Goal: Information Seeking & Learning: Learn about a topic

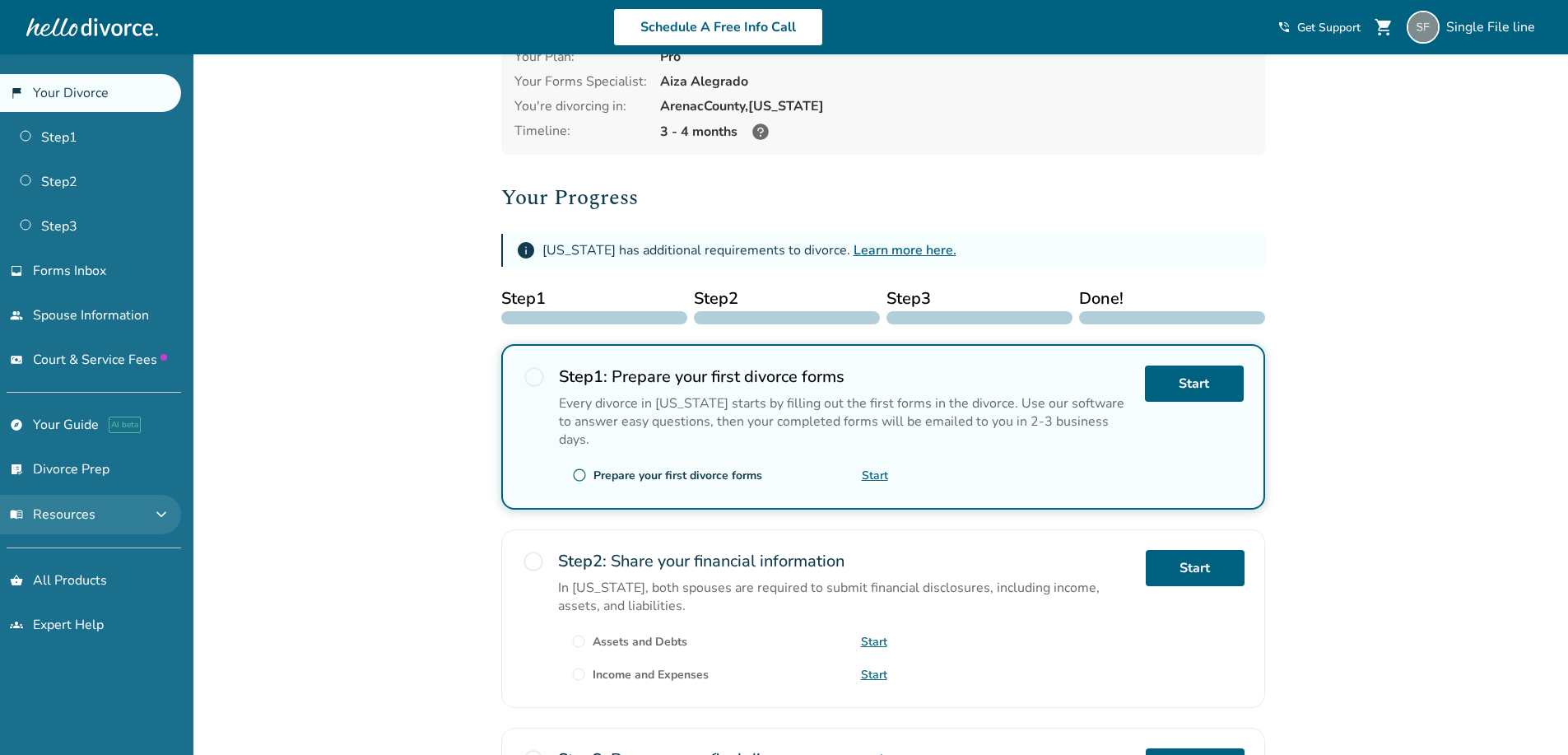
scroll to position [165, 0]
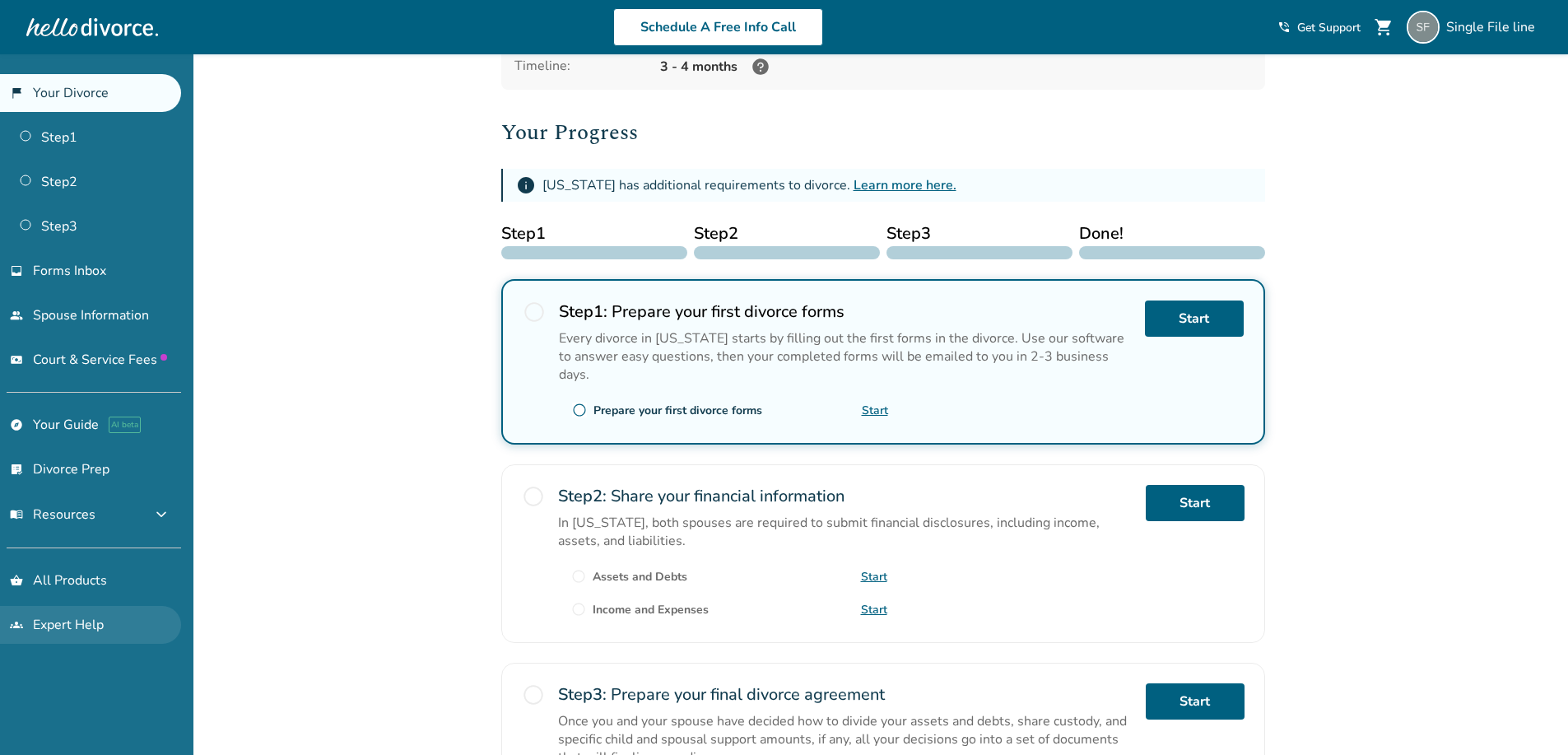
click at [66, 620] on link "groups Expert Help" at bounding box center [91, 625] width 181 height 38
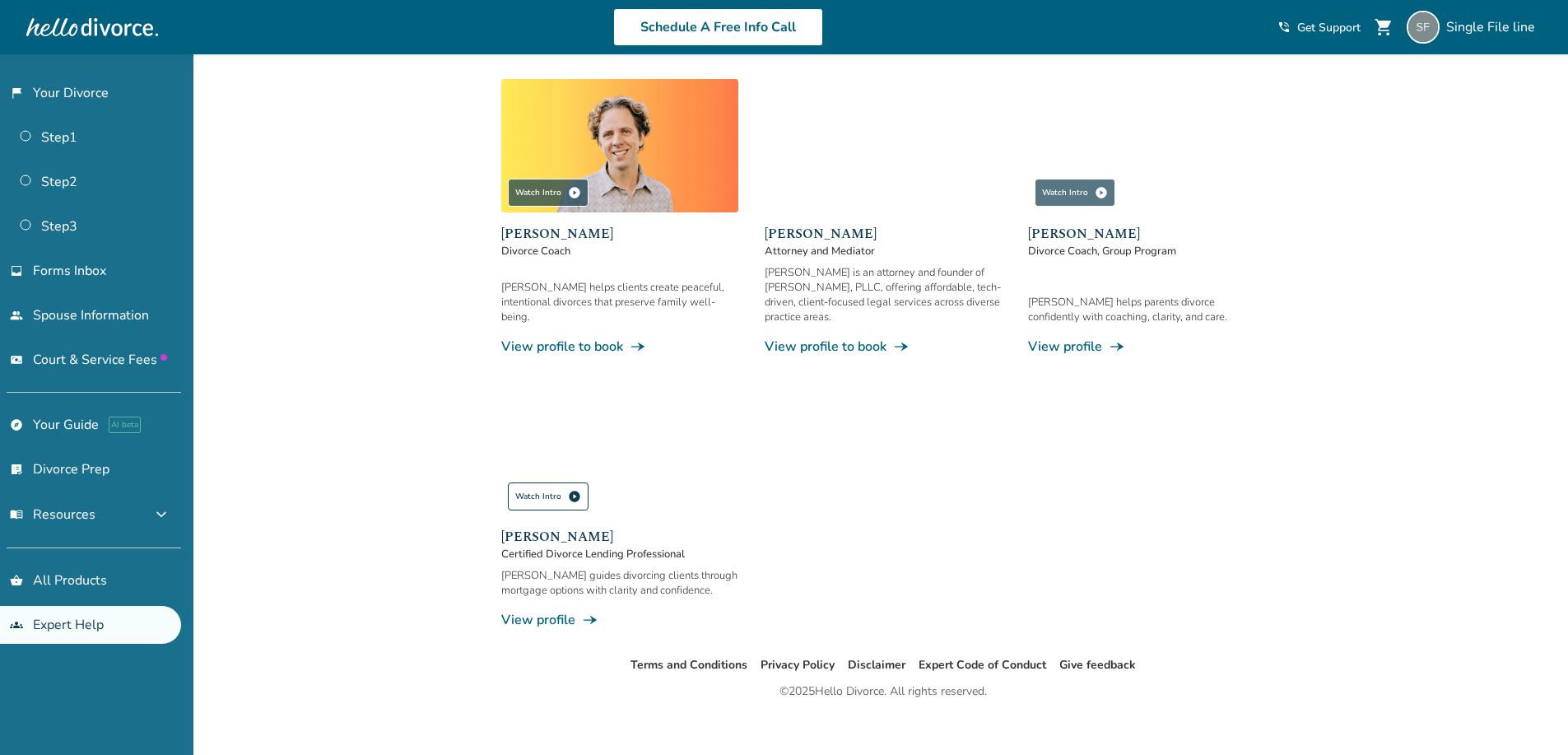
scroll to position [1086, 0]
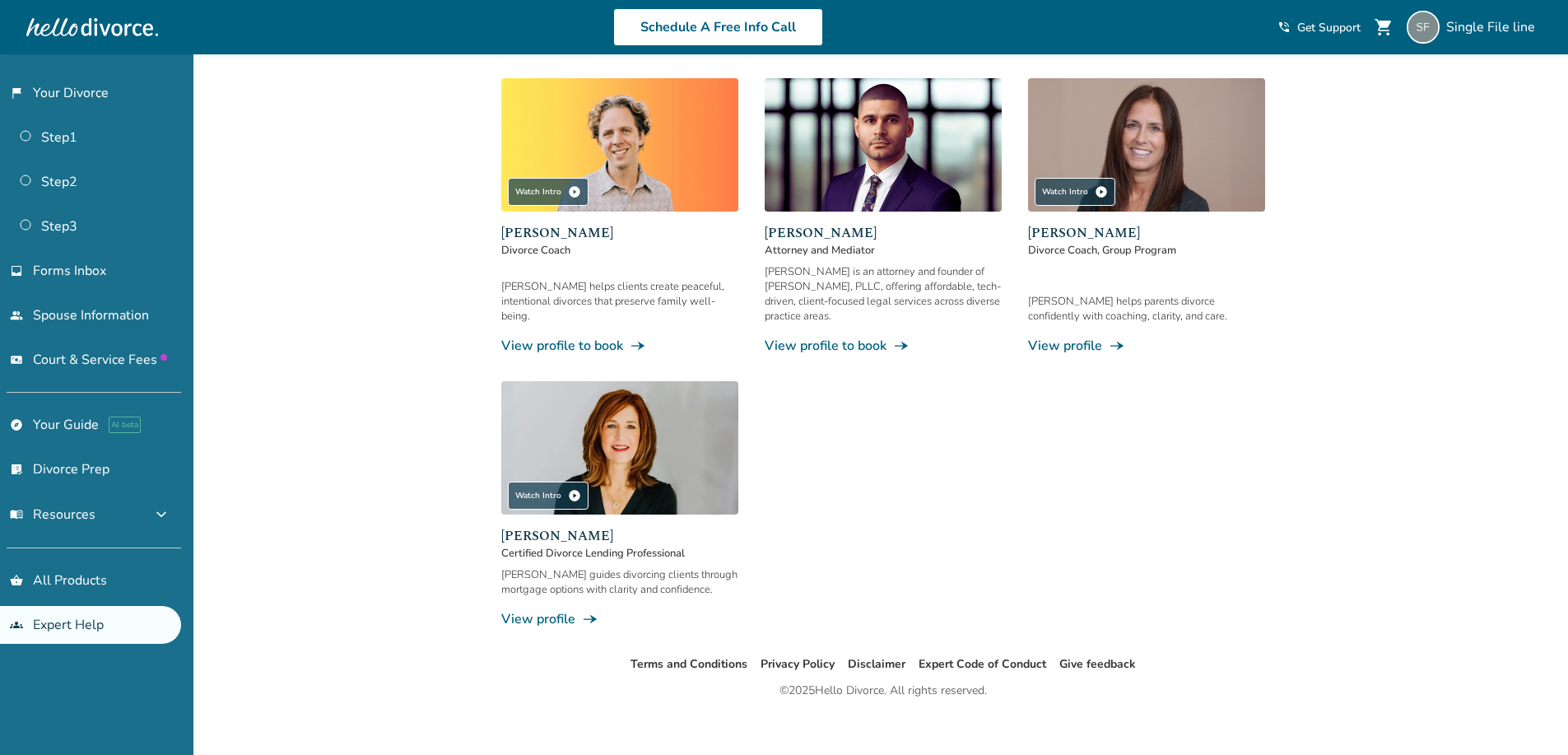
click at [647, 132] on img at bounding box center [619, 145] width 237 height 134
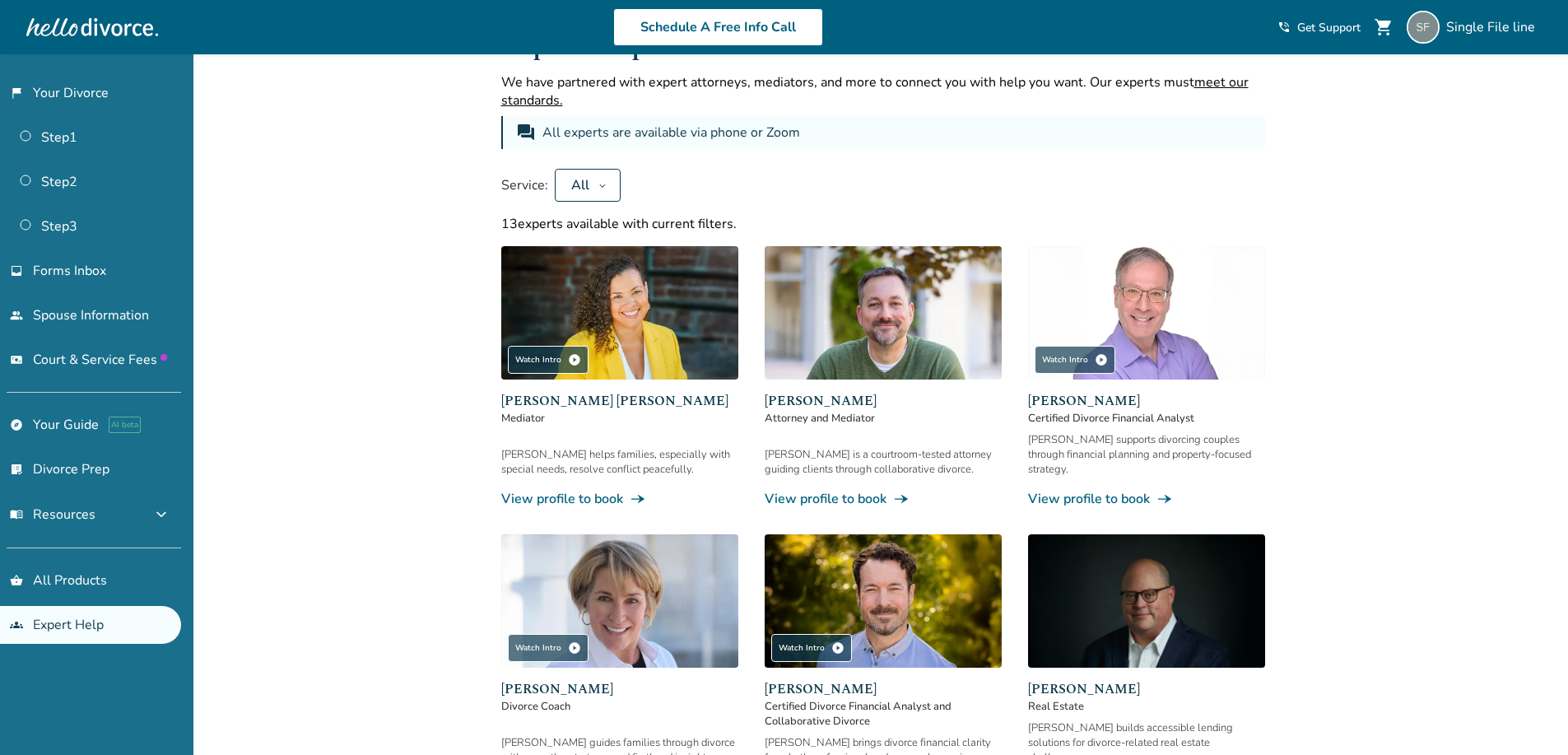
scroll to position [1086, 0]
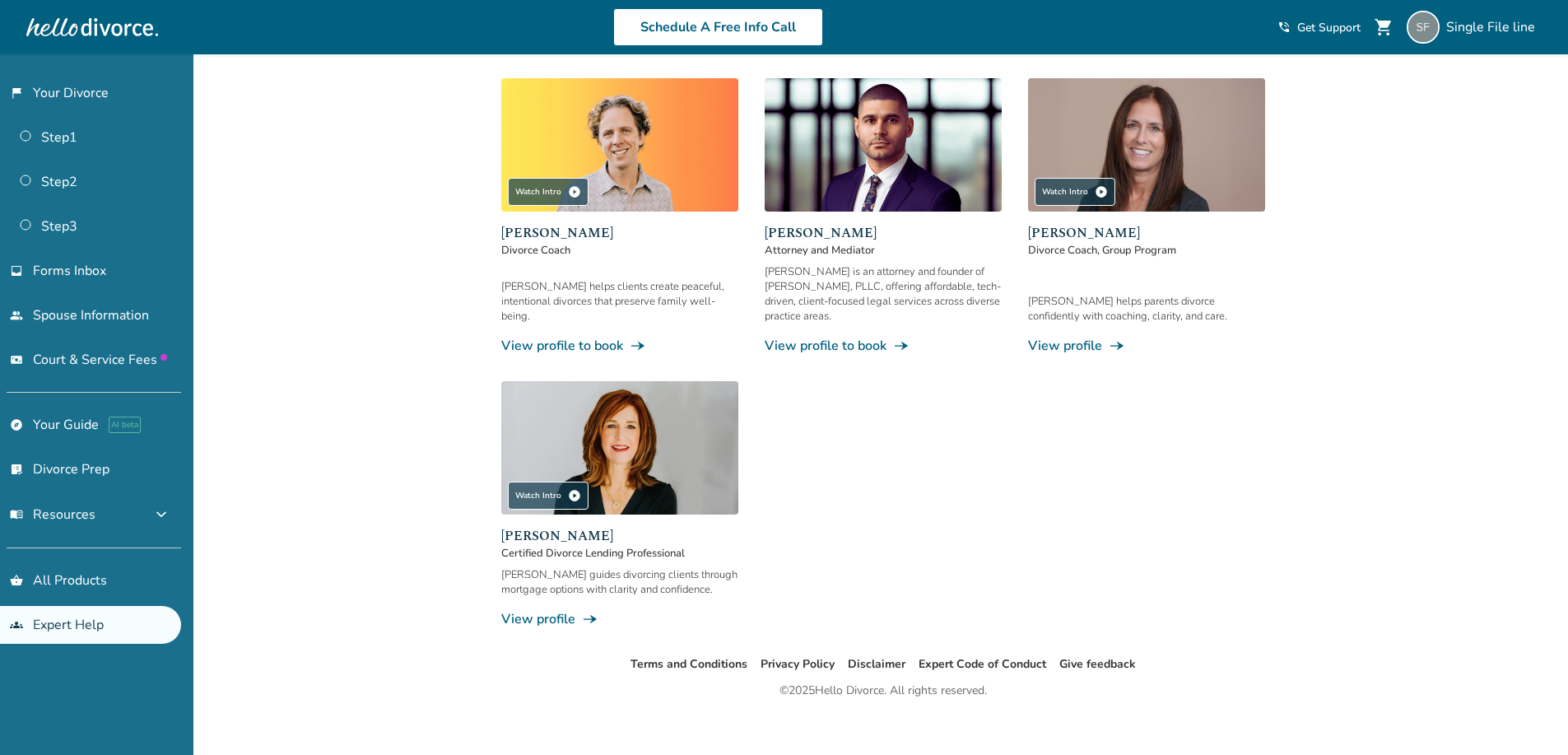
click at [625, 105] on img at bounding box center [619, 145] width 237 height 134
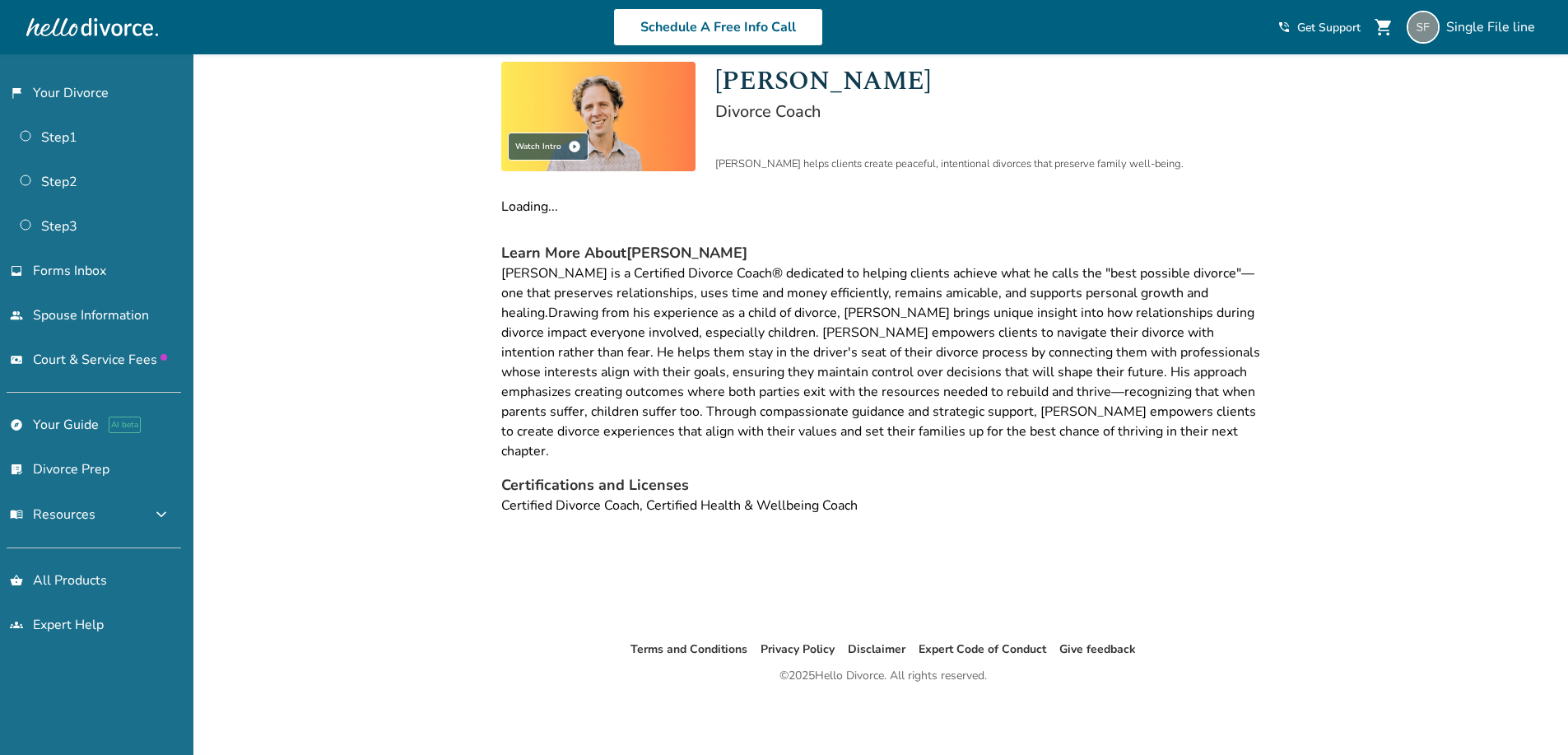
scroll to position [54, 0]
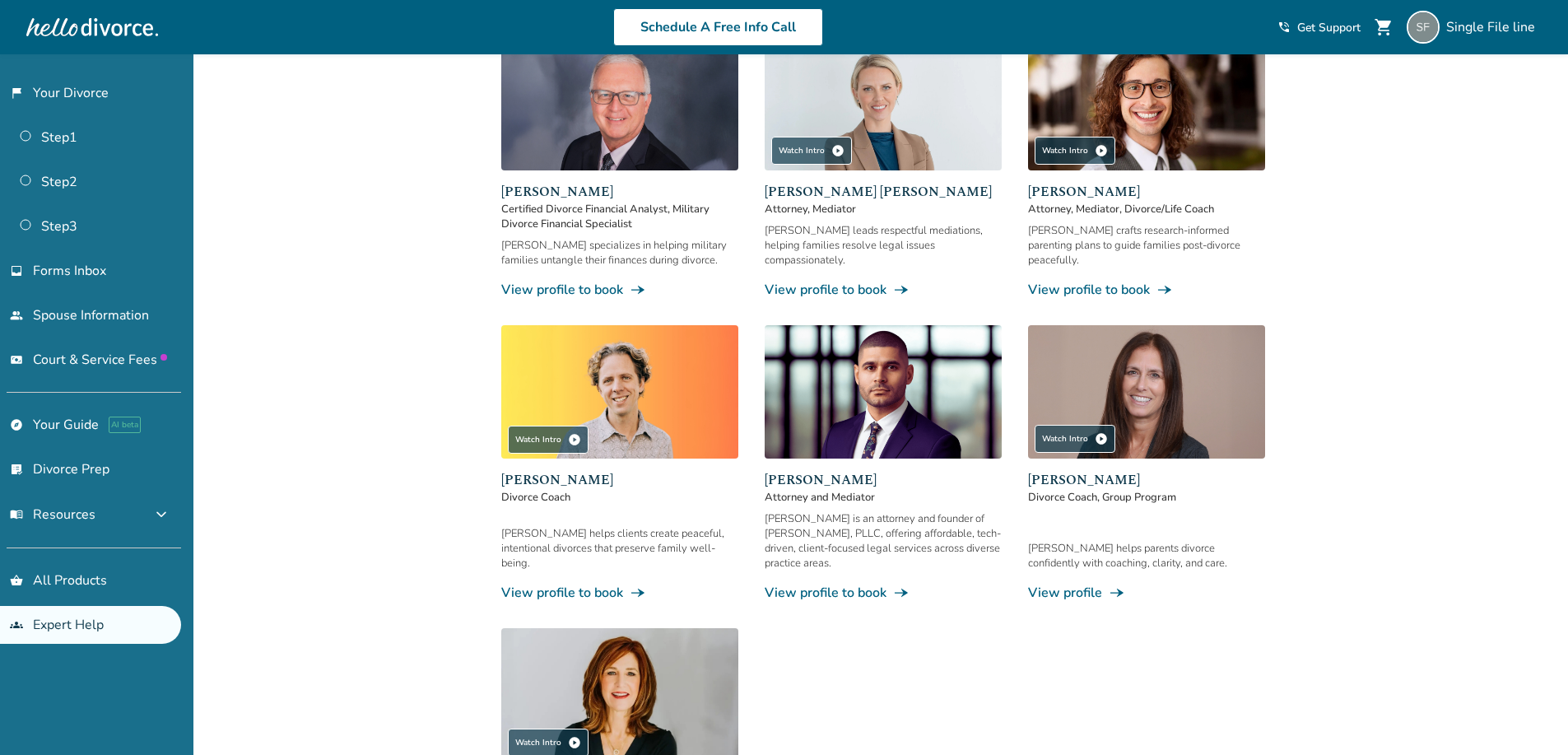
click at [927, 380] on img at bounding box center [882, 392] width 237 height 134
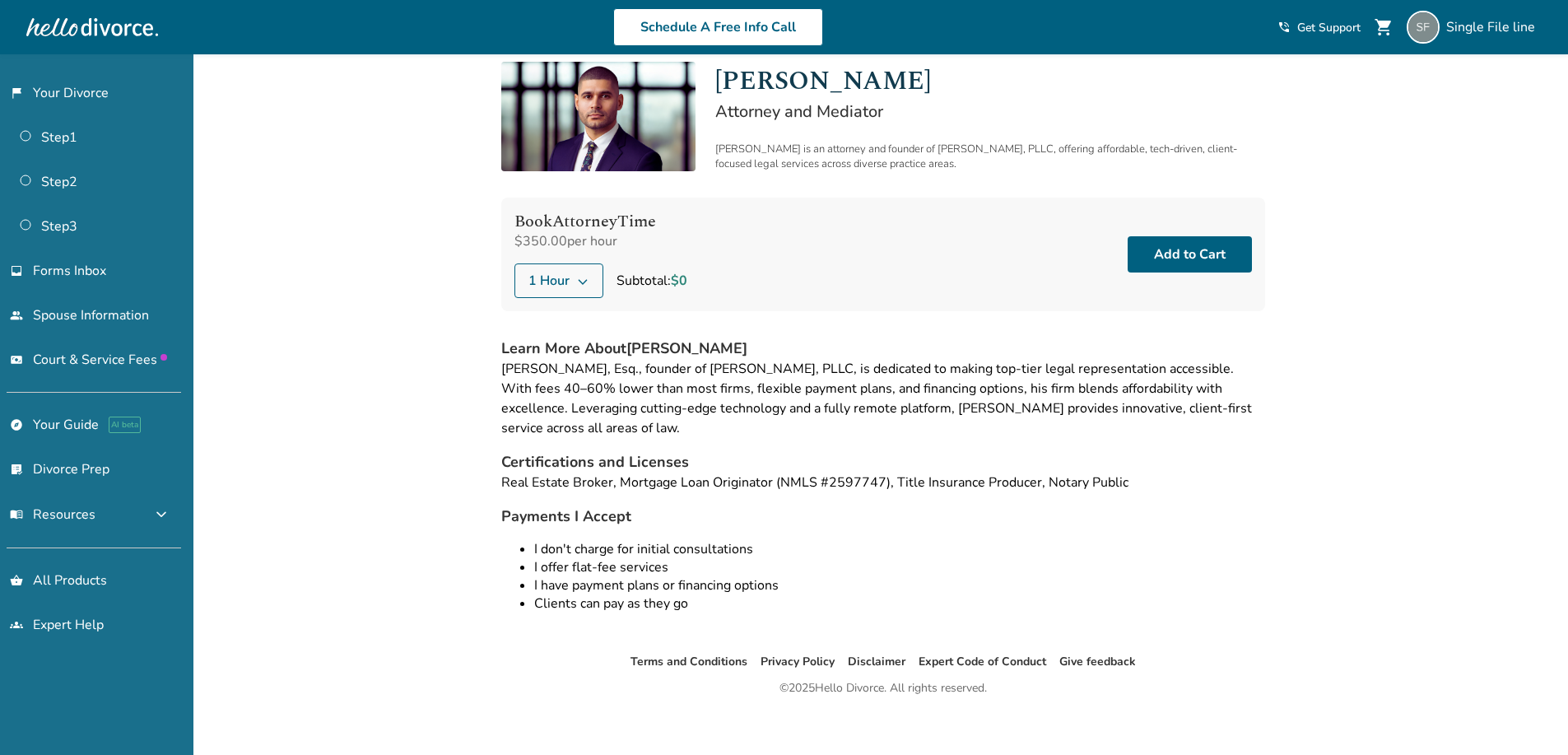
scroll to position [66, 0]
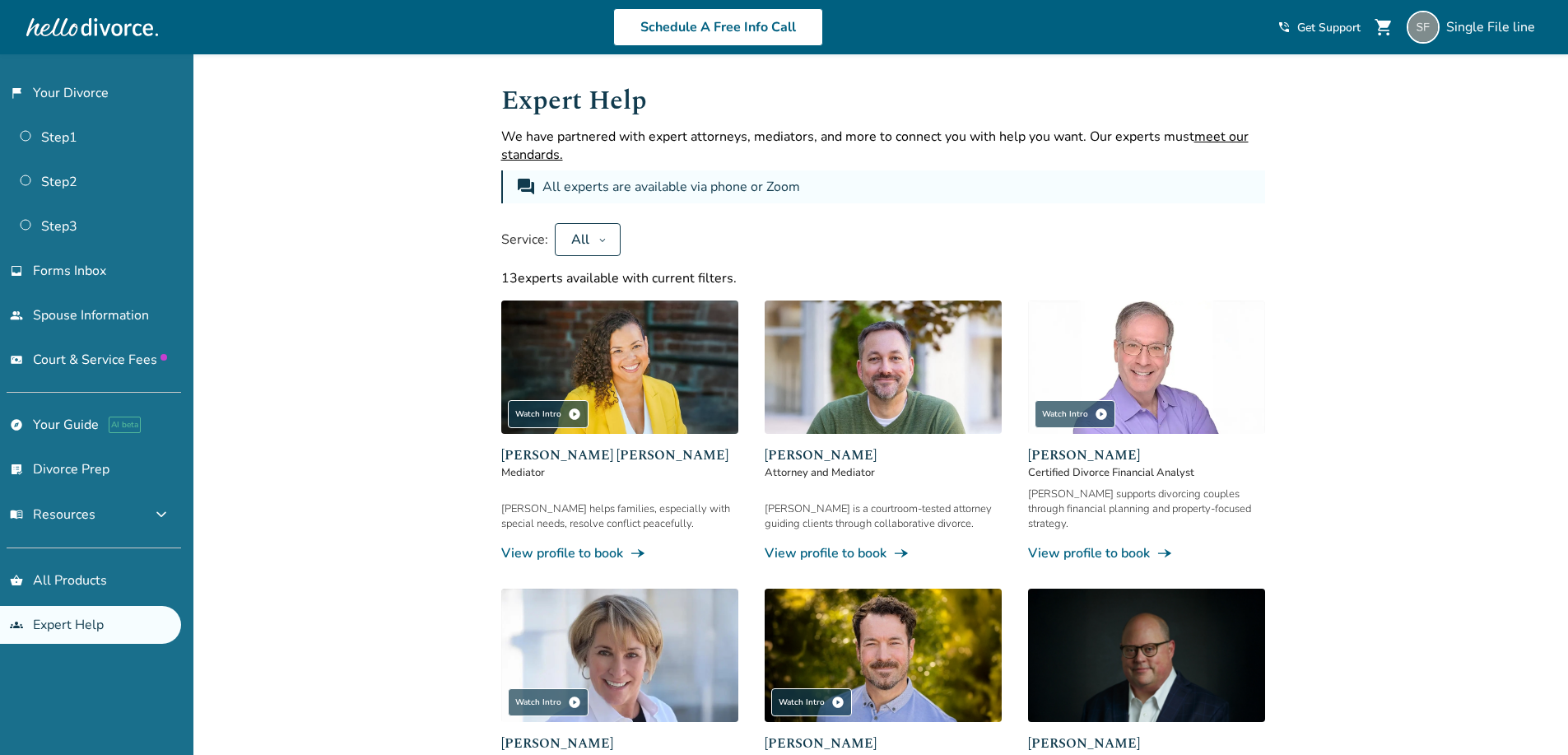
click at [833, 376] on img at bounding box center [882, 367] width 237 height 134
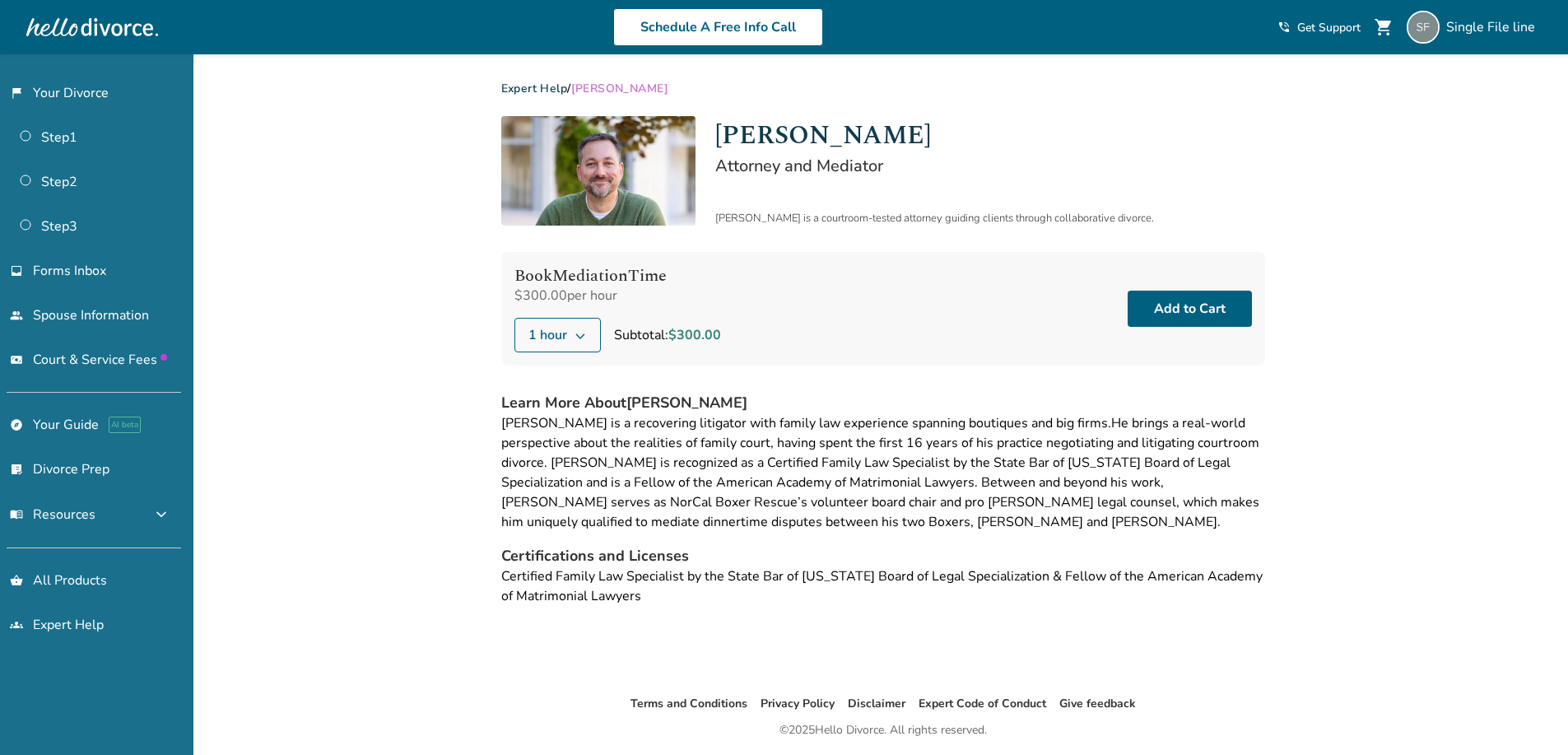
click at [536, 92] on link "Expert Help" at bounding box center [534, 89] width 66 height 16
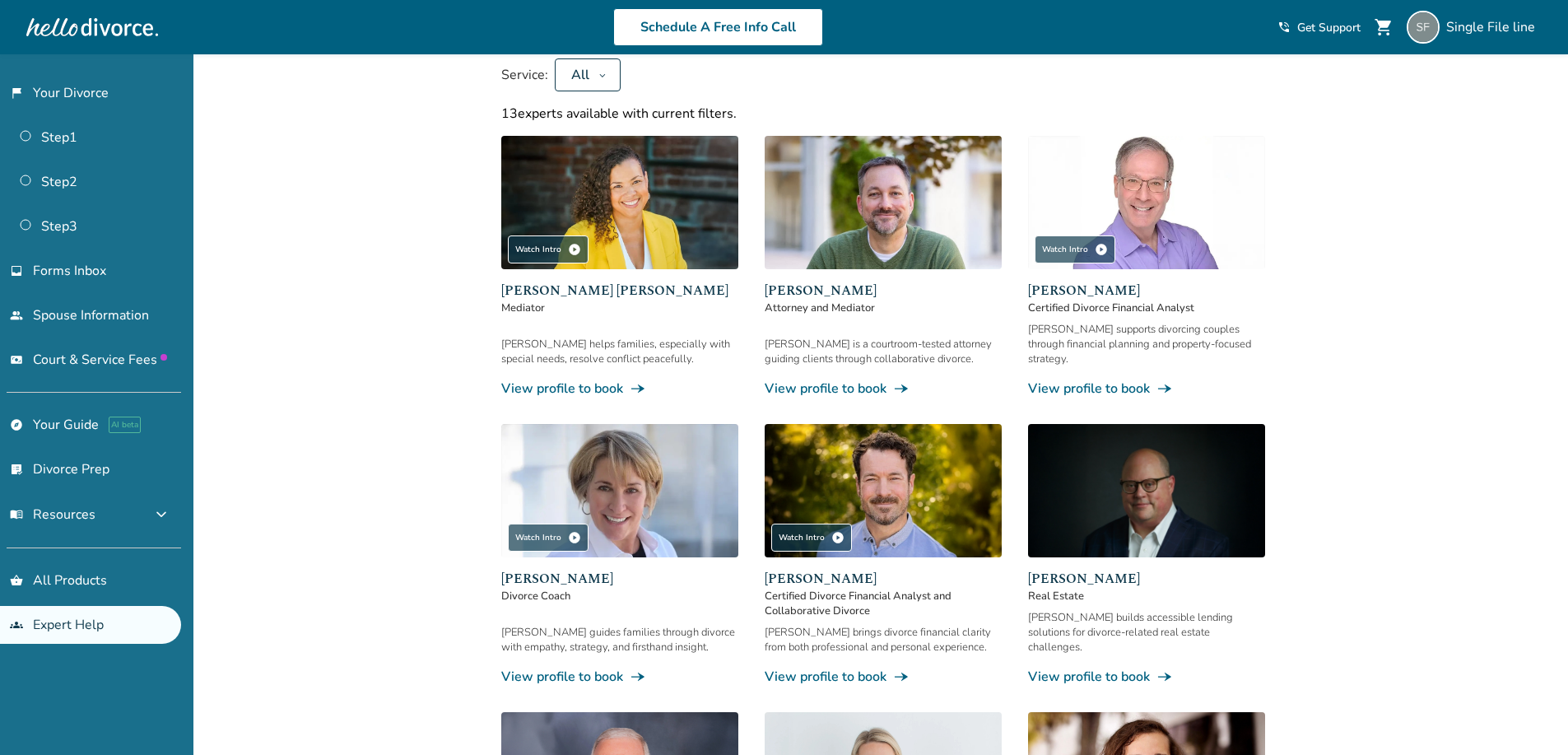
click at [655, 180] on img at bounding box center [619, 202] width 237 height 134
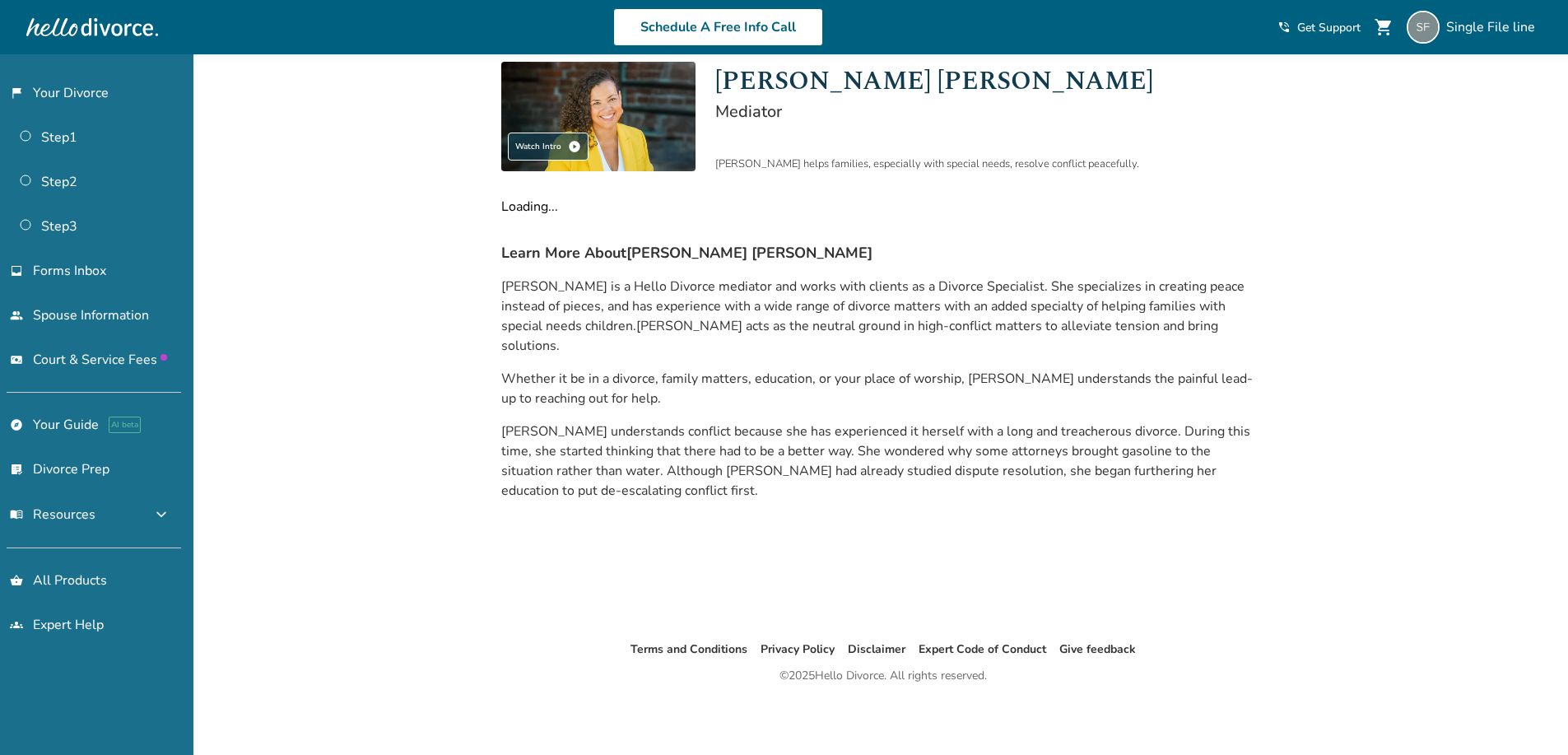
scroll to position [54, 0]
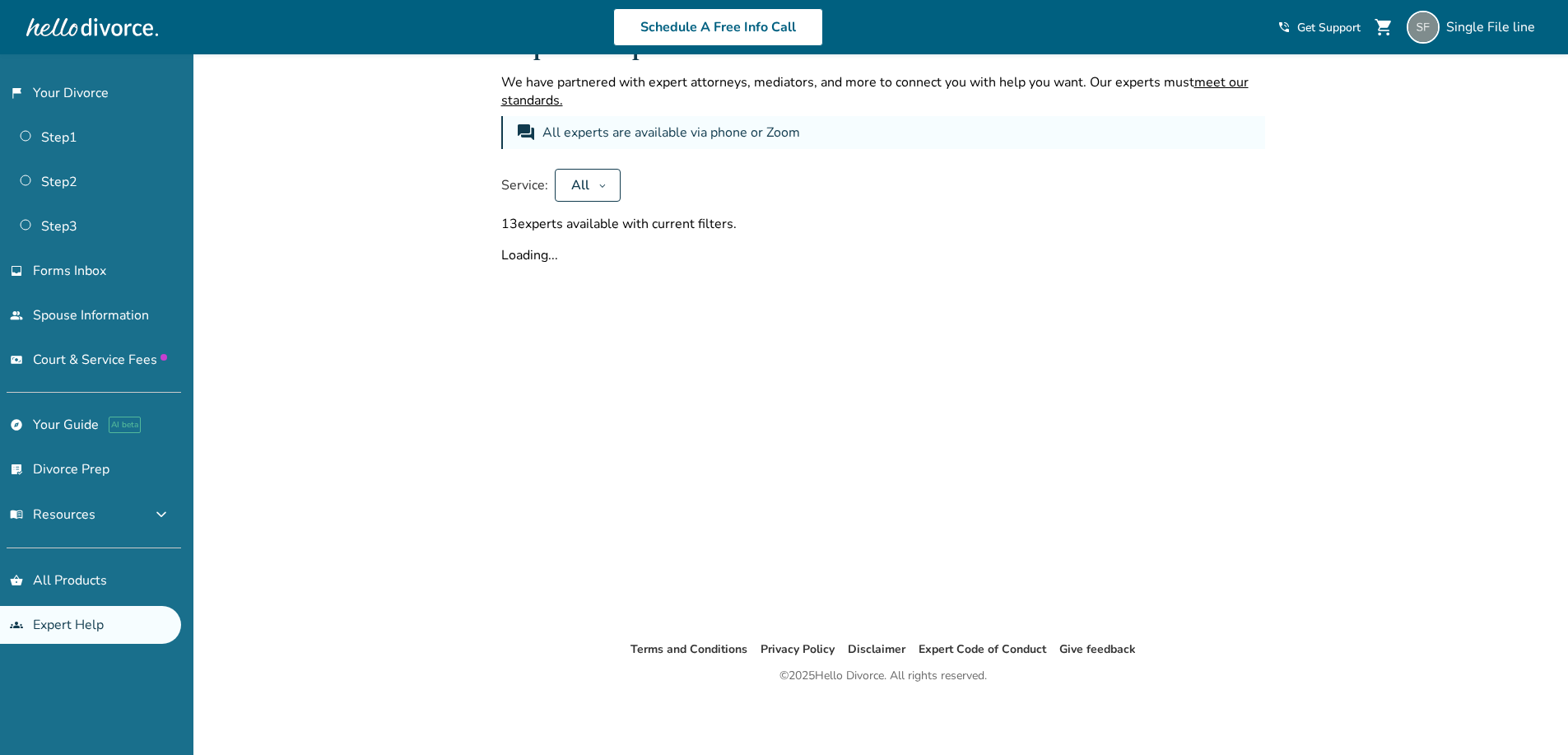
scroll to position [165, 0]
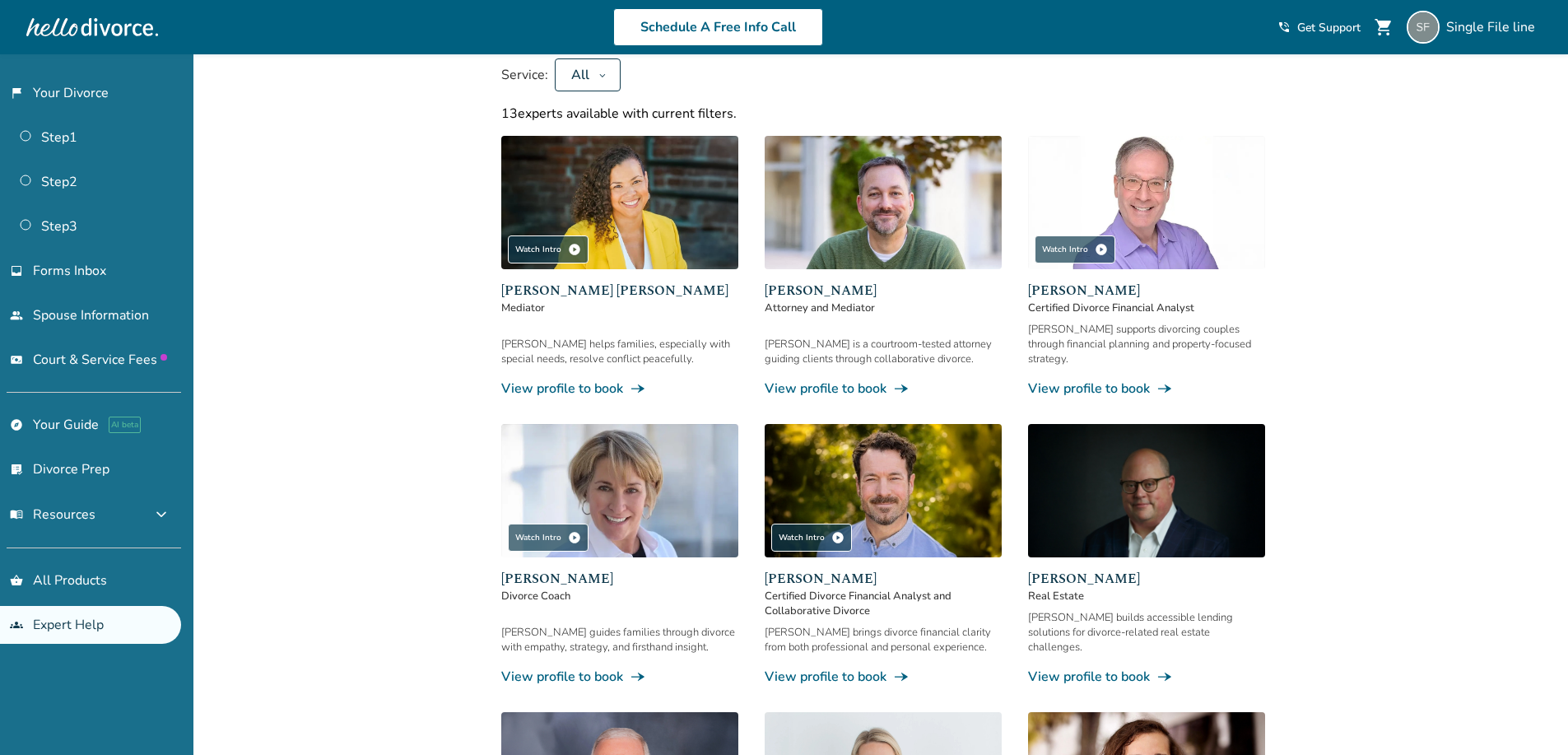
click at [600, 294] on span "[PERSON_NAME] [PERSON_NAME]" at bounding box center [619, 290] width 237 height 20
click at [599, 310] on span "Mediator" at bounding box center [619, 307] width 237 height 15
click at [802, 280] on div "[PERSON_NAME] Attorney and Mediator [PERSON_NAME] is a courtroom-tested attorne…" at bounding box center [882, 266] width 237 height 261
click at [811, 290] on span "[PERSON_NAME]" at bounding box center [882, 290] width 237 height 20
click at [1064, 293] on span "[PERSON_NAME]" at bounding box center [1146, 290] width 237 height 20
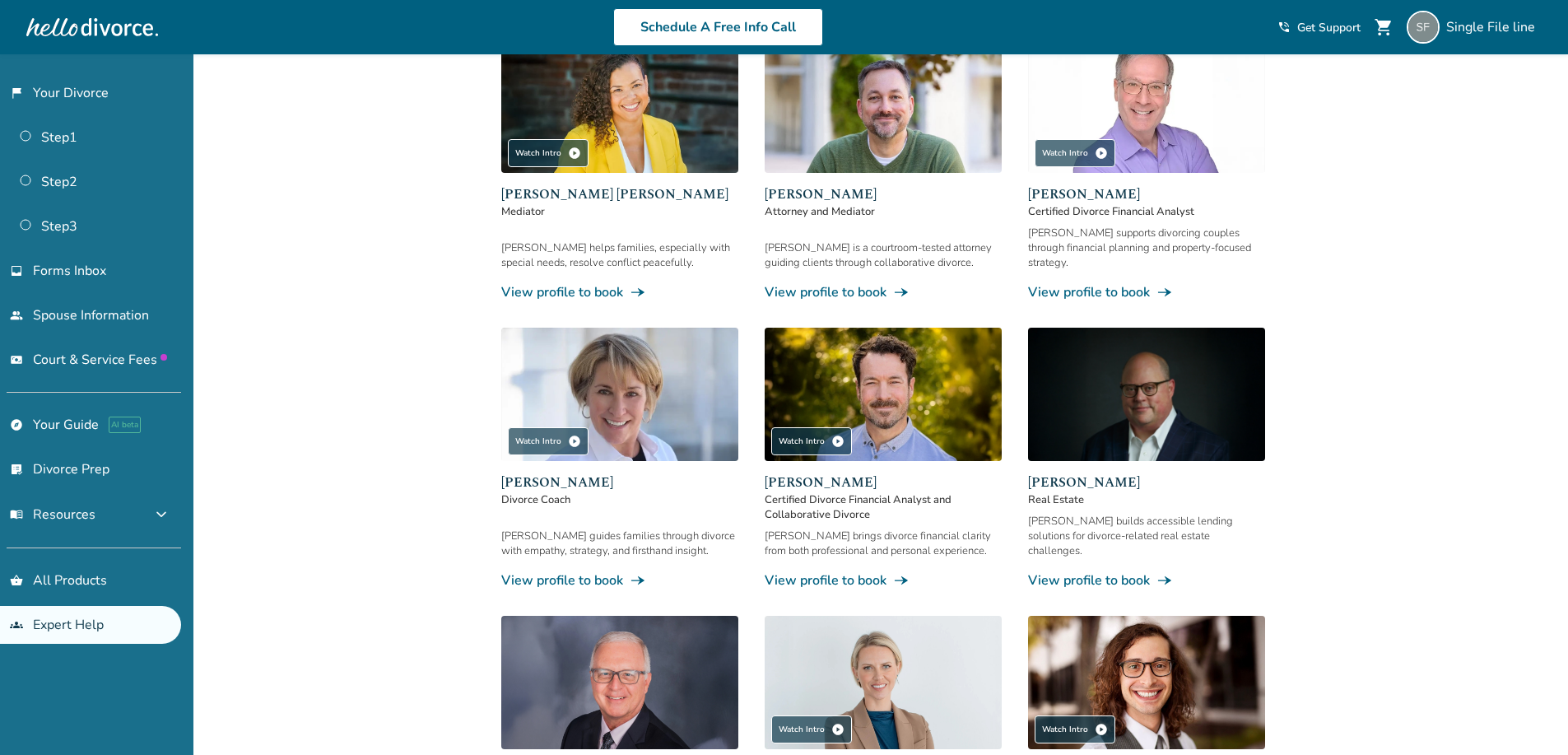
scroll to position [330, 0]
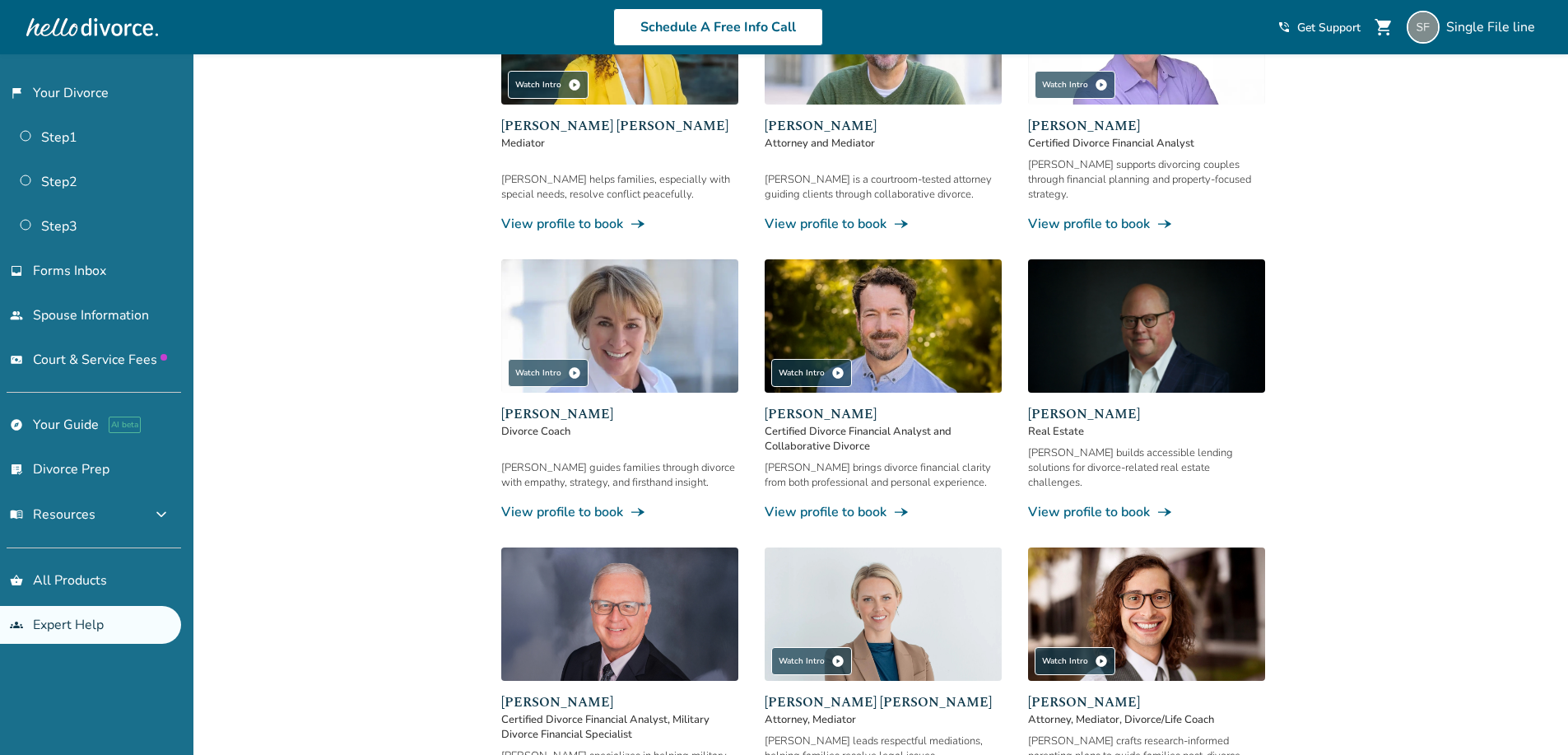
click at [600, 429] on div "[PERSON_NAME] Divorce Coach [PERSON_NAME] guides families through divorce with …" at bounding box center [619, 462] width 237 height 116
click at [1120, 436] on div "[PERSON_NAME] Real Estate [PERSON_NAME] builds accessible lending solutions for…" at bounding box center [1146, 462] width 237 height 116
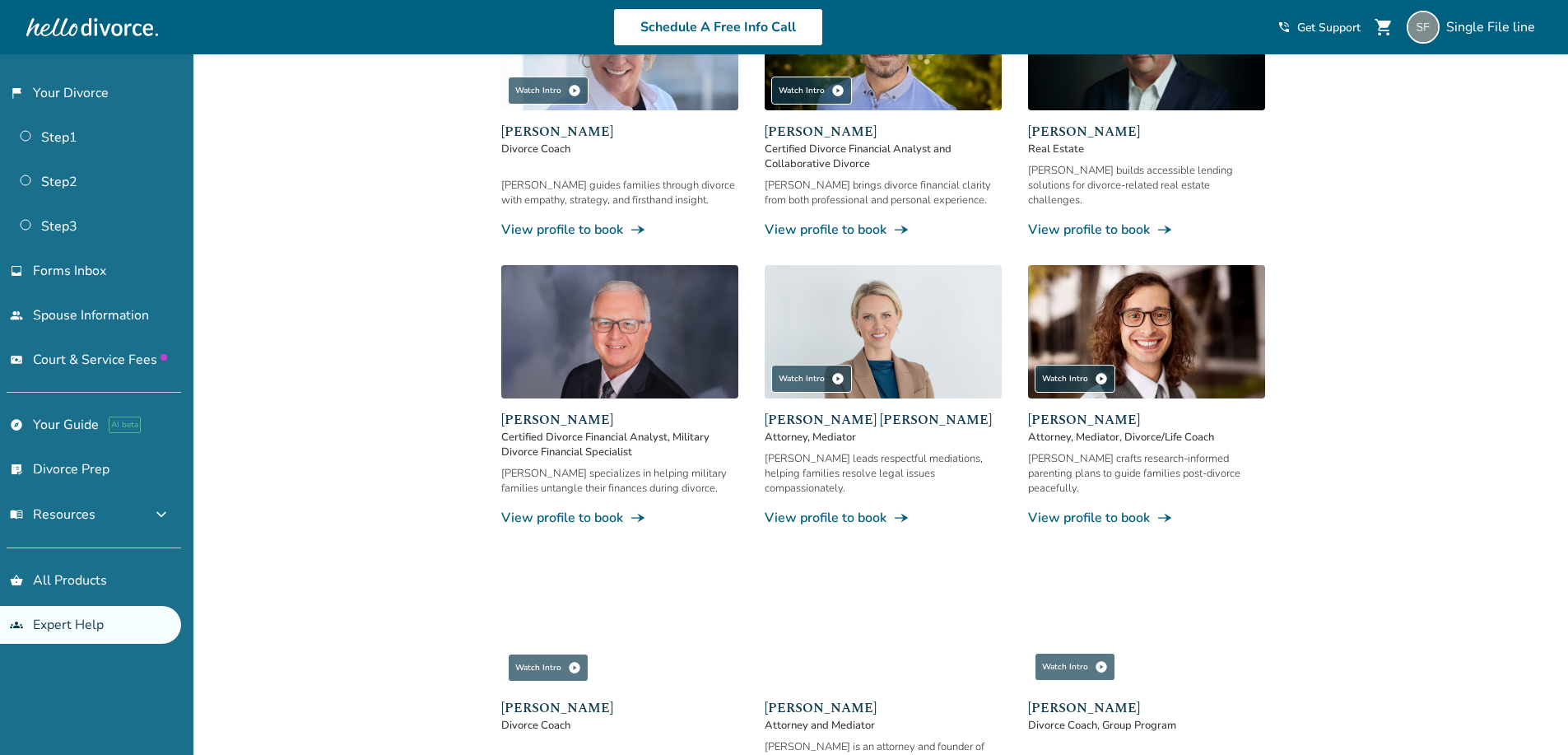
scroll to position [658, 0]
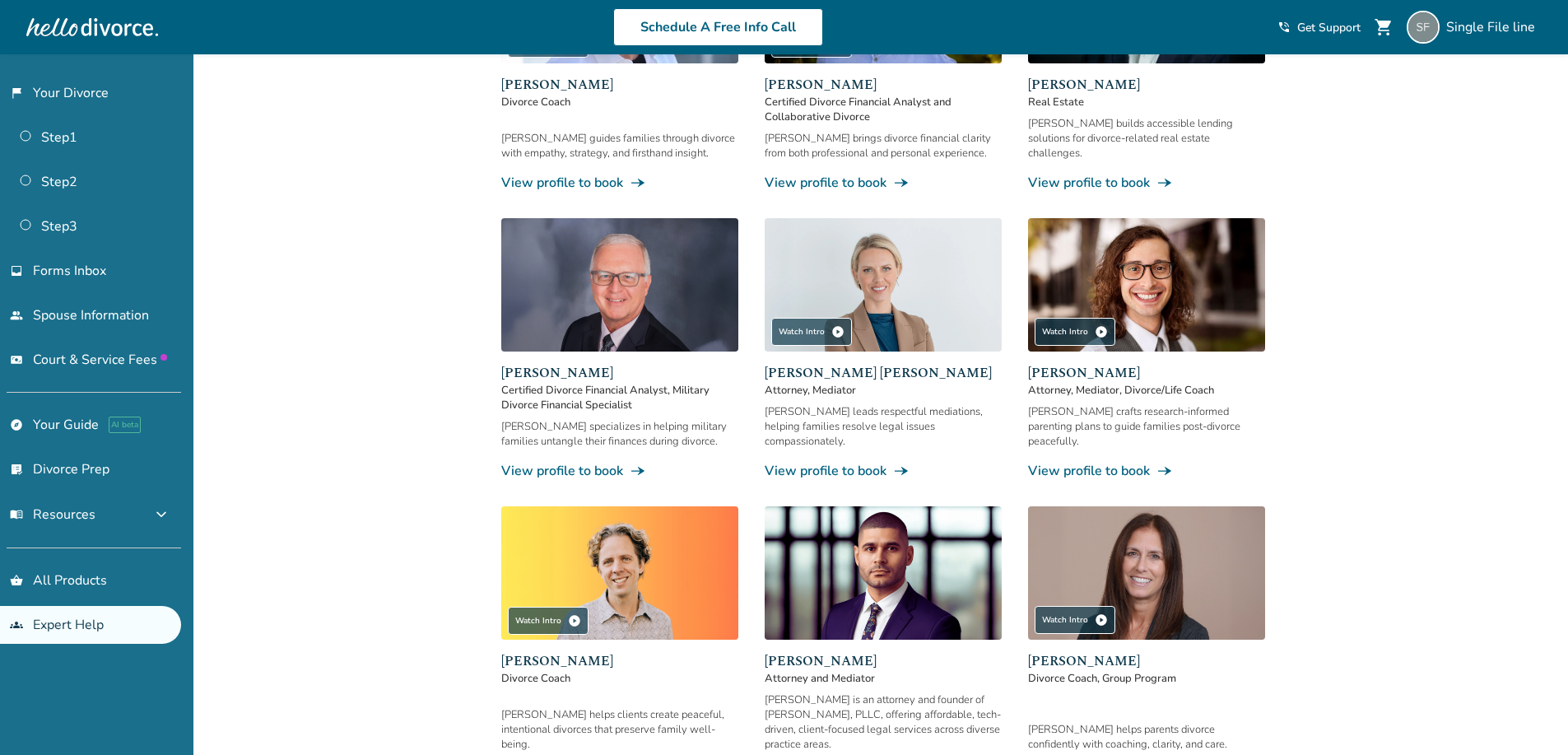
click at [1169, 383] on div "[PERSON_NAME] Attorney, Mediator, Divorce/Life Coach [PERSON_NAME] crafts resea…" at bounding box center [1146, 421] width 237 height 116
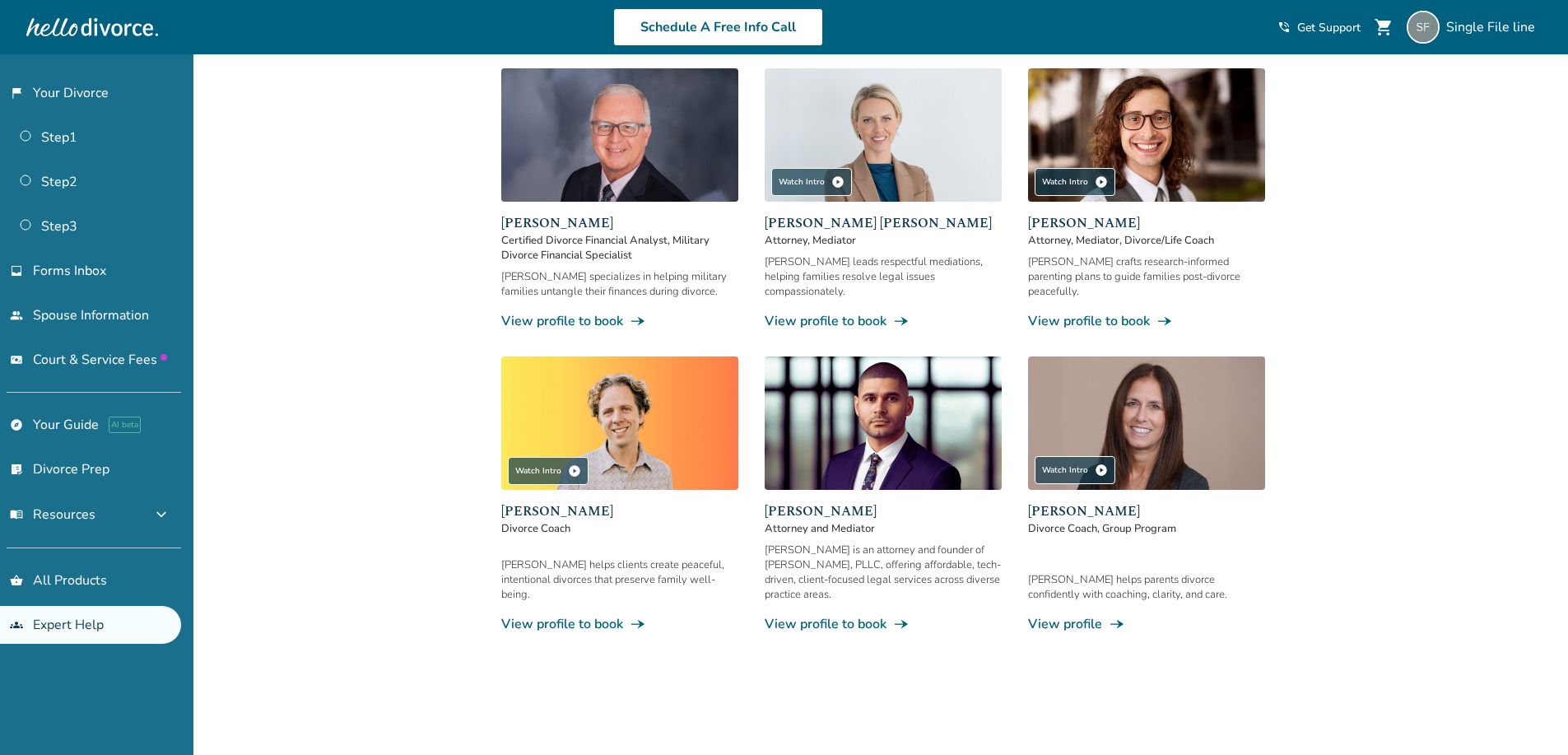
scroll to position [906, 0]
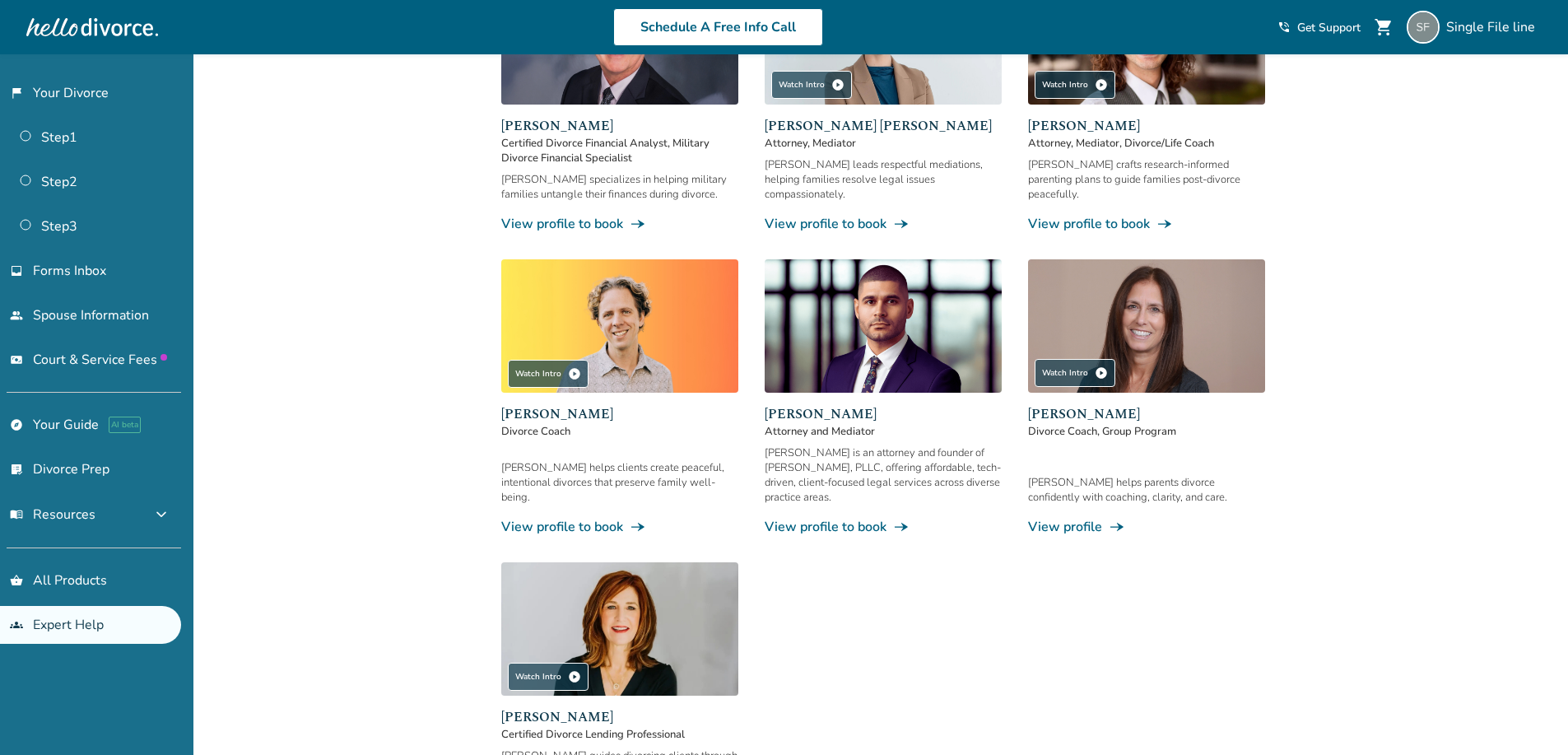
click at [600, 446] on div "[PERSON_NAME] Divorce Coach [PERSON_NAME] helps clients create peaceful, intent…" at bounding box center [619, 469] width 237 height 132
click at [862, 453] on div "[PERSON_NAME] is an attorney and founder of [PERSON_NAME], PLLC, offering affor…" at bounding box center [882, 475] width 237 height 60
click at [1179, 456] on div "[PERSON_NAME] Divorce Coach, Group Program [PERSON_NAME] helps parents divorce …" at bounding box center [1146, 469] width 237 height 132
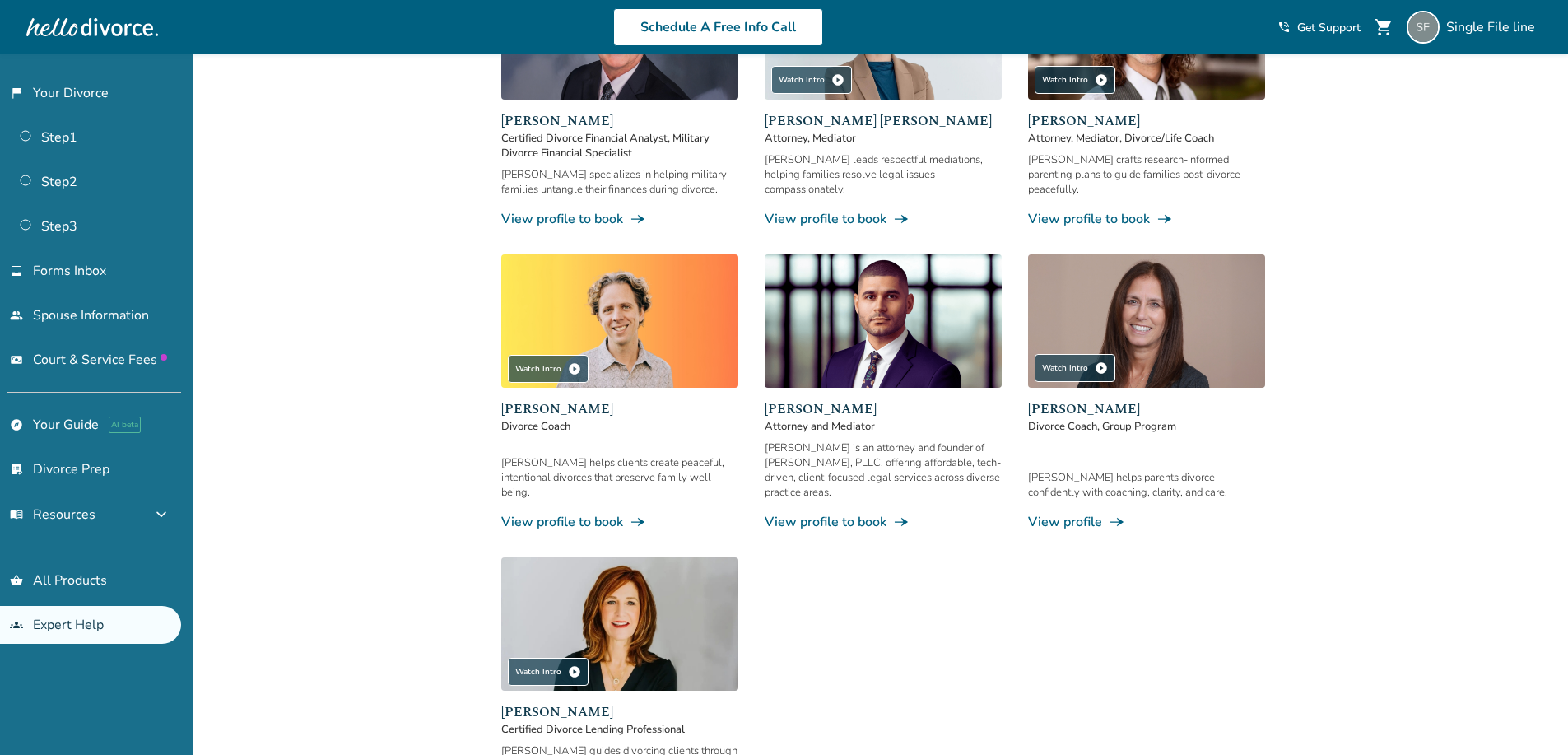
scroll to position [1086, 0]
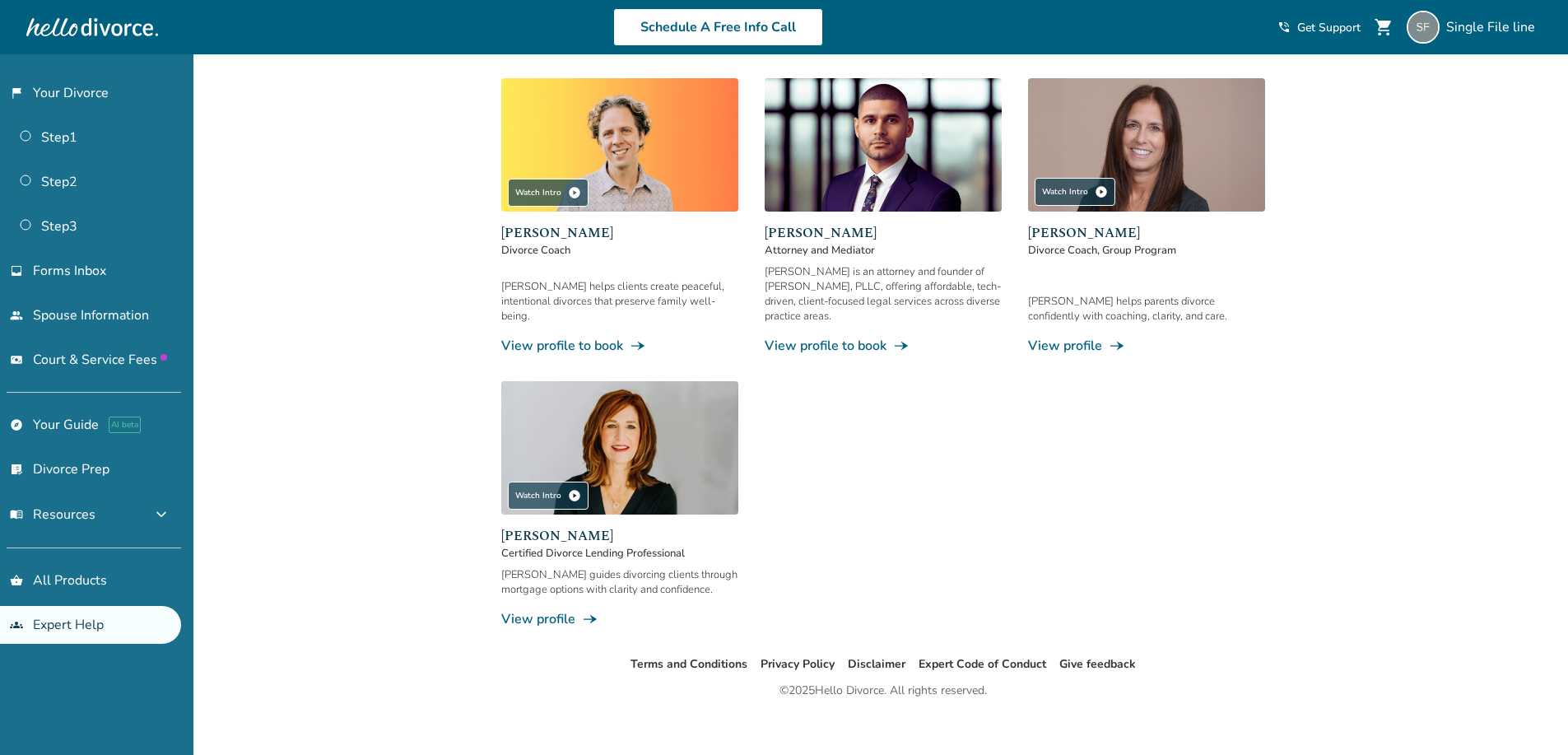
click at [652, 567] on div "[PERSON_NAME] guides divorcing clients through mortgage options with clarity an…" at bounding box center [619, 582] width 237 height 29
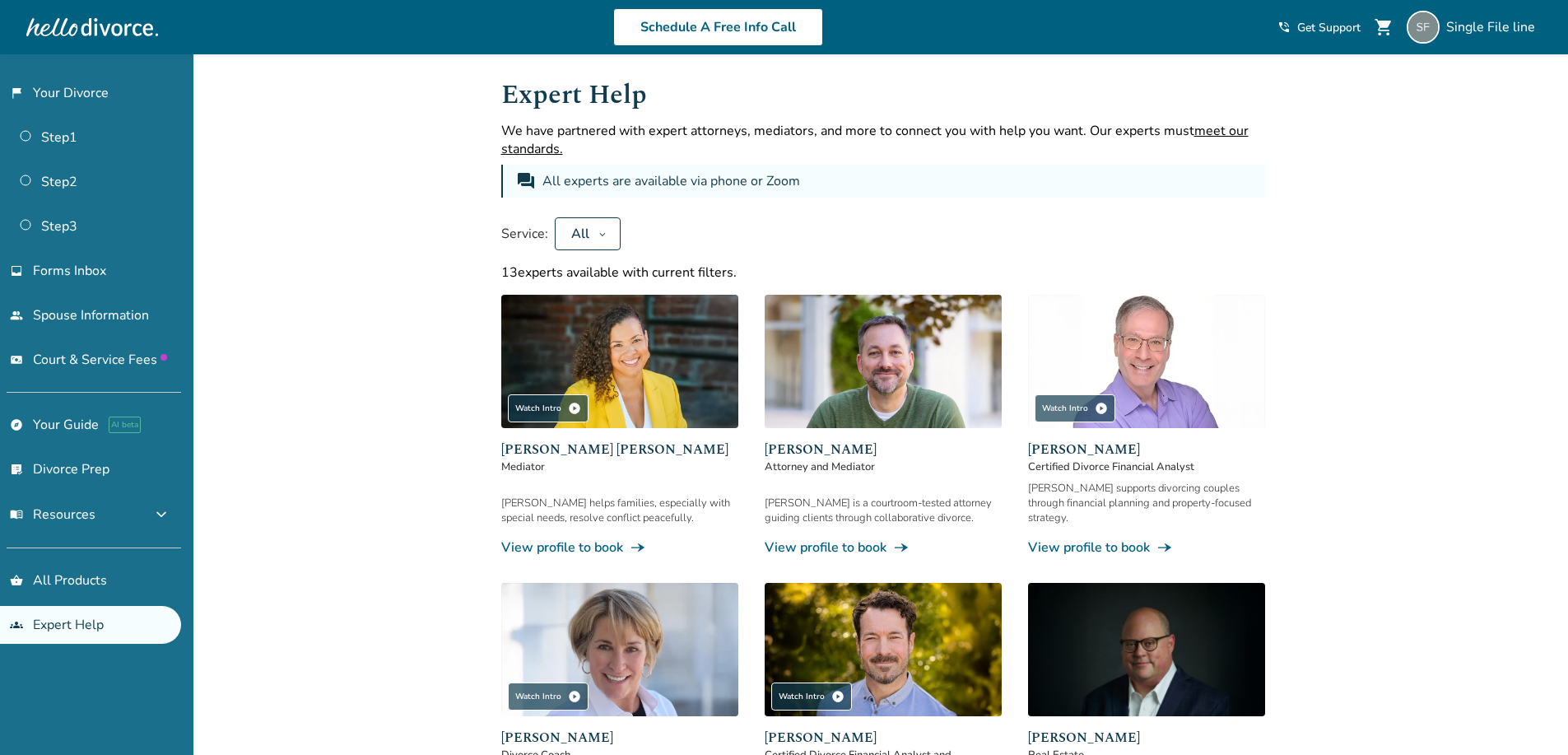
scroll to position [0, 0]
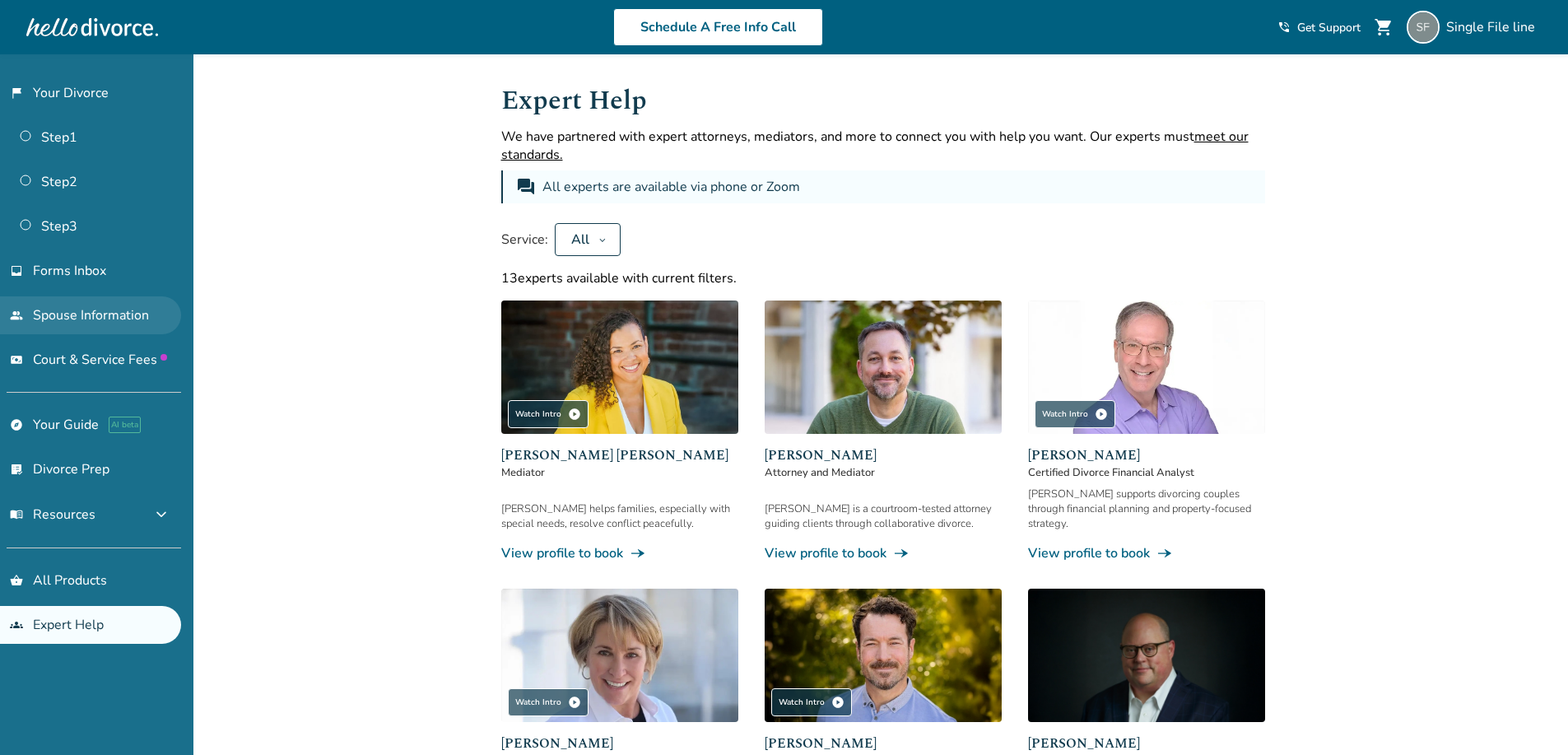
click at [135, 305] on link "people Spouse Information" at bounding box center [91, 315] width 181 height 38
